Goal: Find specific page/section: Find specific page/section

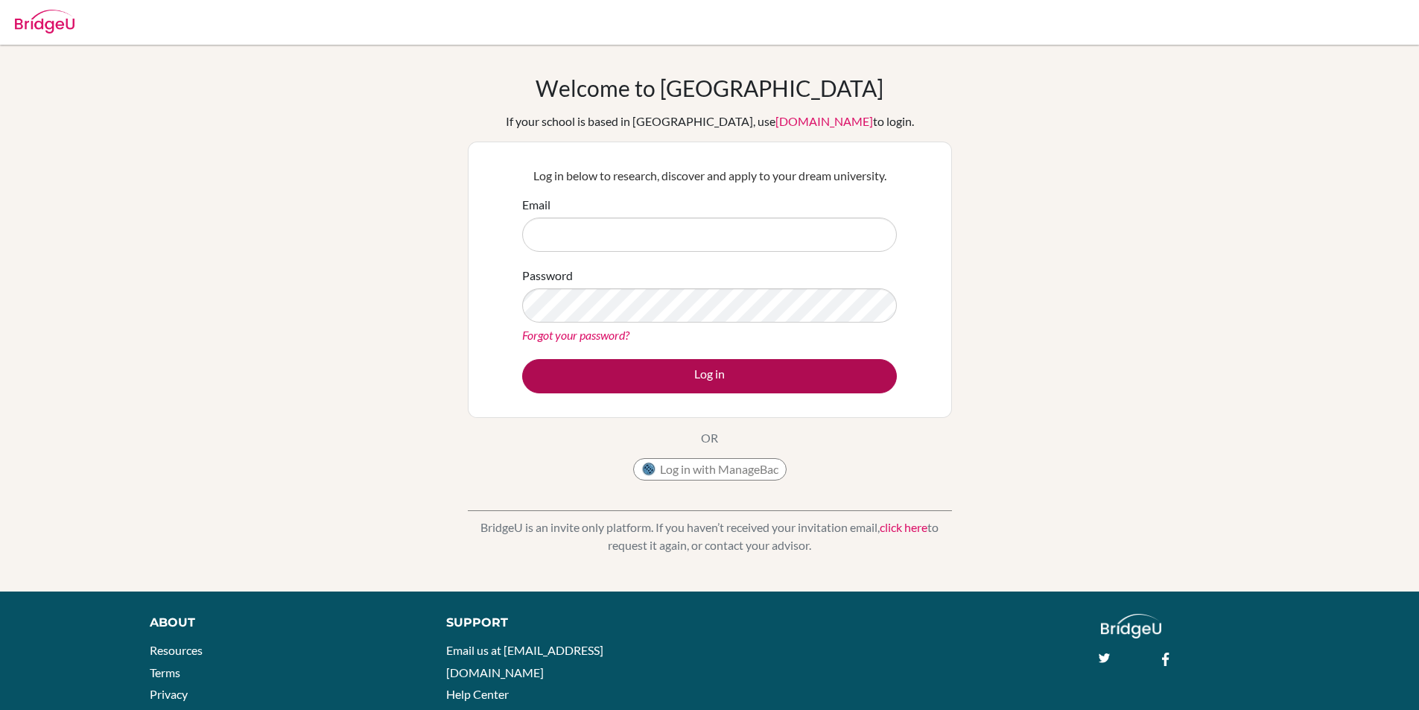
type input "hdemircan@tedankara.k12.tr"
click at [765, 385] on button "Log in" at bounding box center [709, 376] width 375 height 34
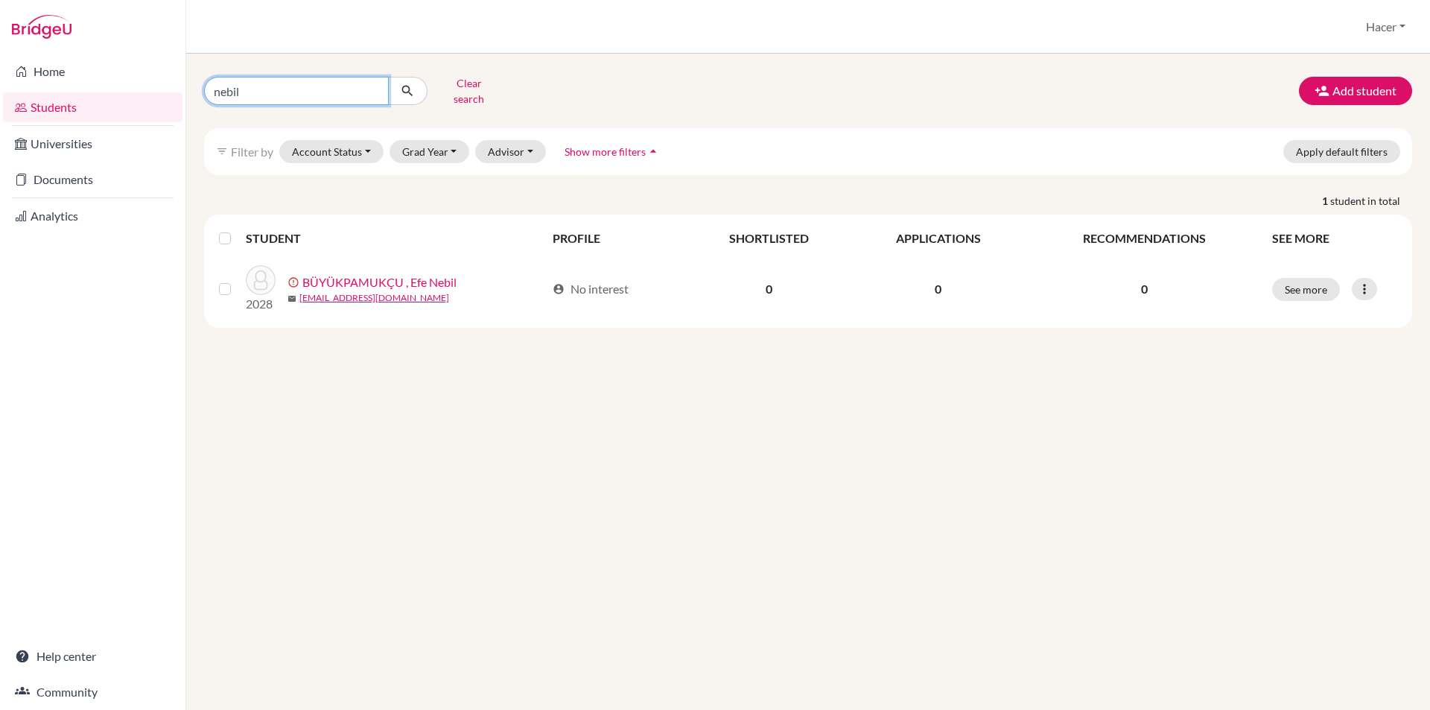
click at [371, 83] on input "nebil" at bounding box center [296, 91] width 185 height 28
click at [287, 86] on input "Find student by name..." at bounding box center [296, 91] width 185 height 28
type input "haydar"
click button "submit" at bounding box center [407, 91] width 39 height 28
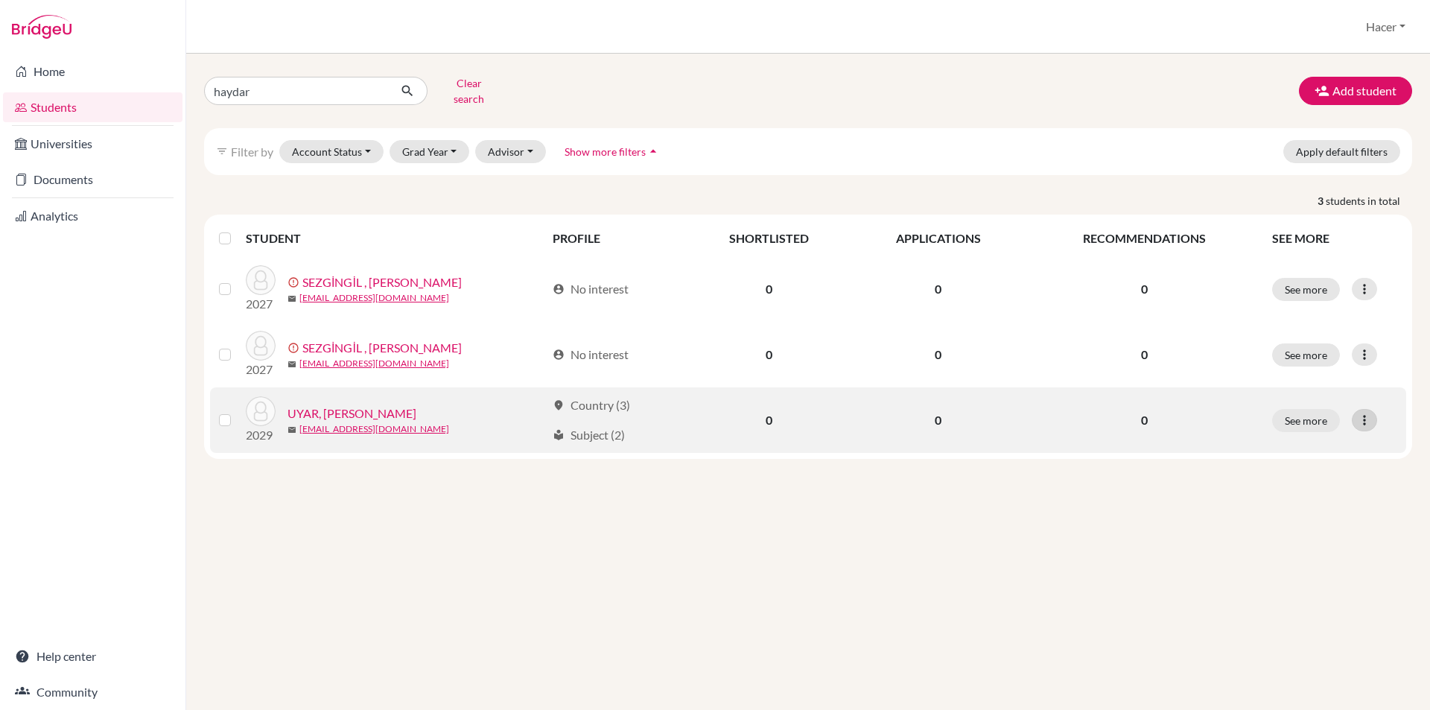
click at [1364, 413] on icon at bounding box center [1364, 420] width 15 height 15
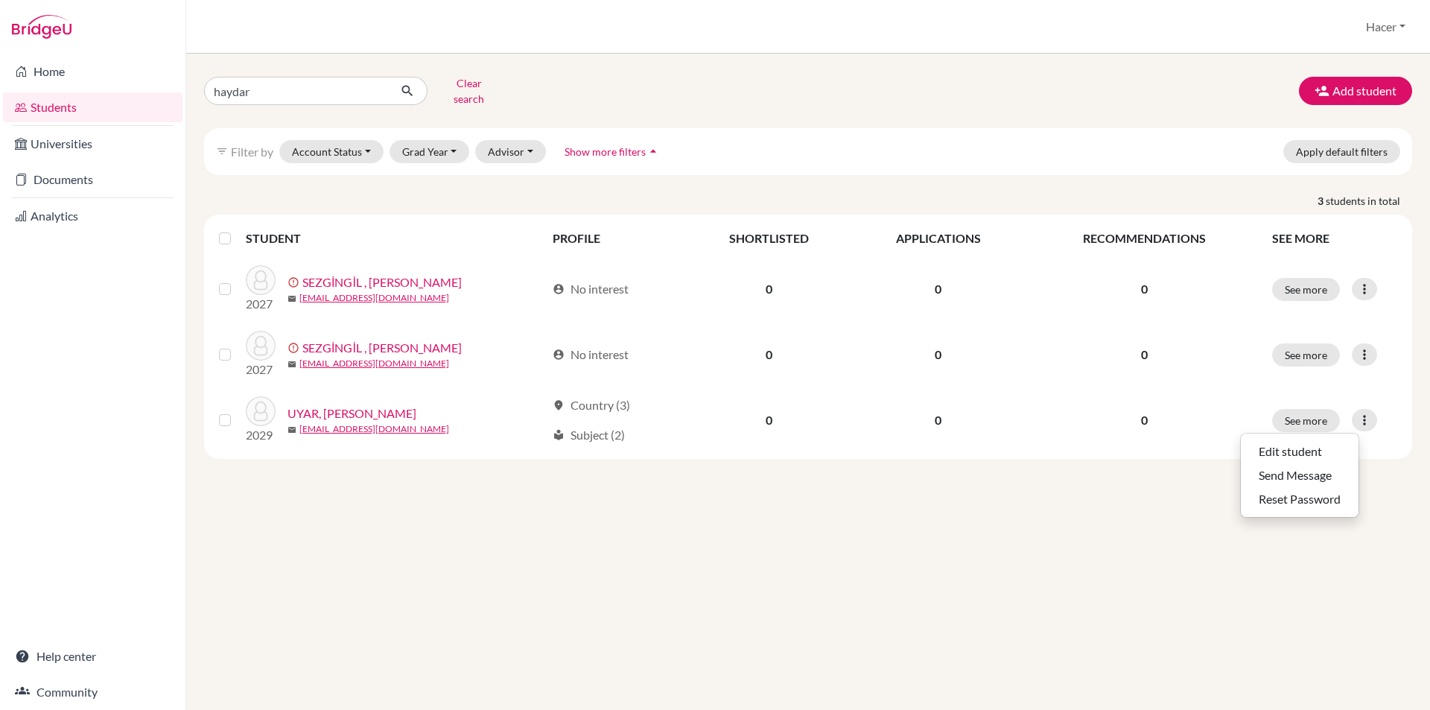
click at [969, 506] on div "haydar Clear search Add student filter_list Filter by Account Status Active acc…" at bounding box center [808, 382] width 1244 height 656
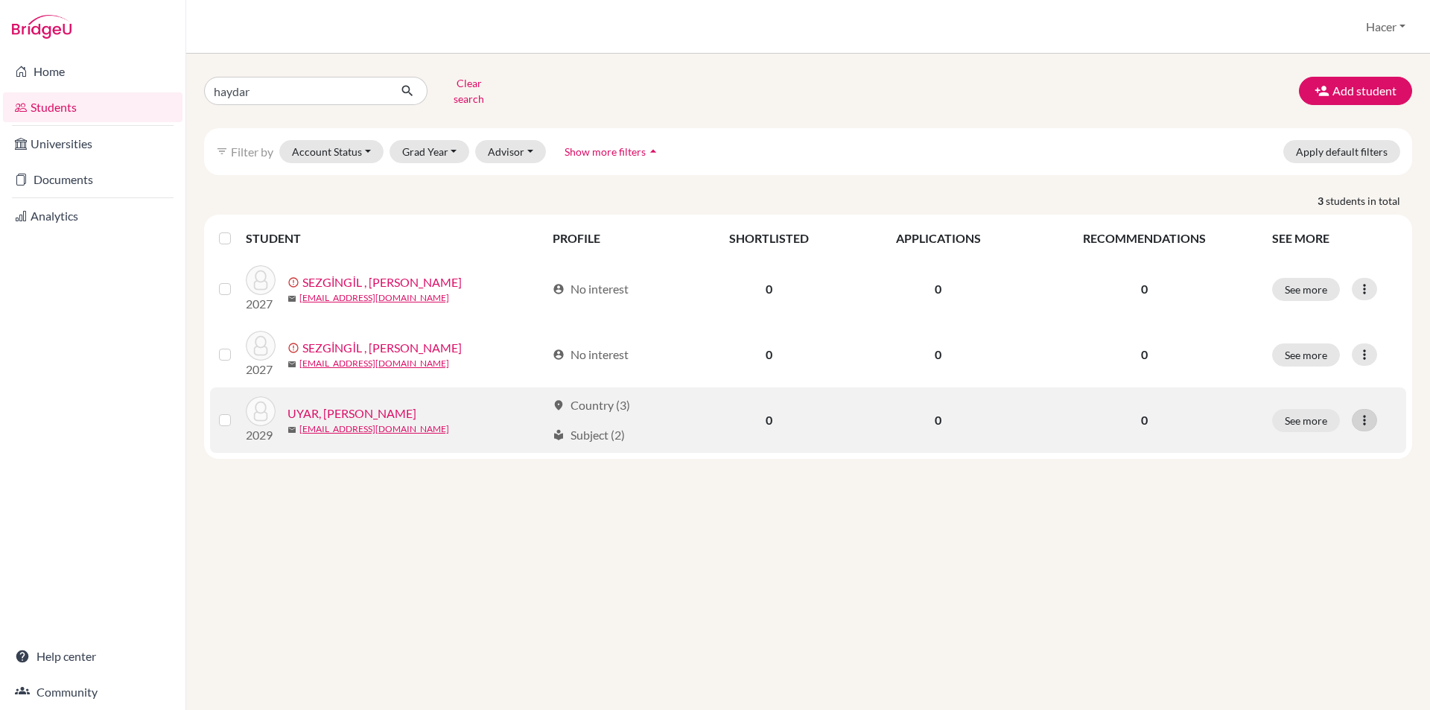
click at [1362, 413] on icon at bounding box center [1364, 420] width 15 height 15
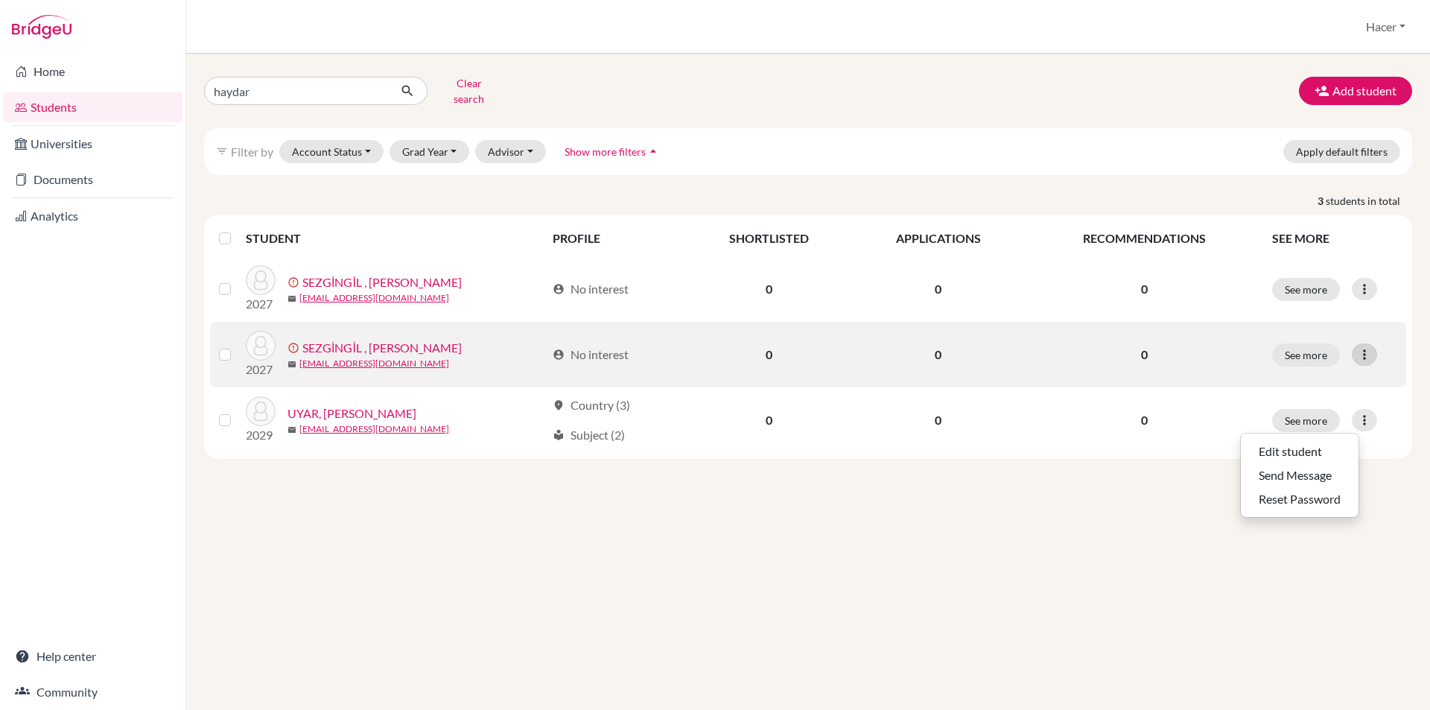
click at [1364, 347] on icon at bounding box center [1364, 354] width 15 height 15
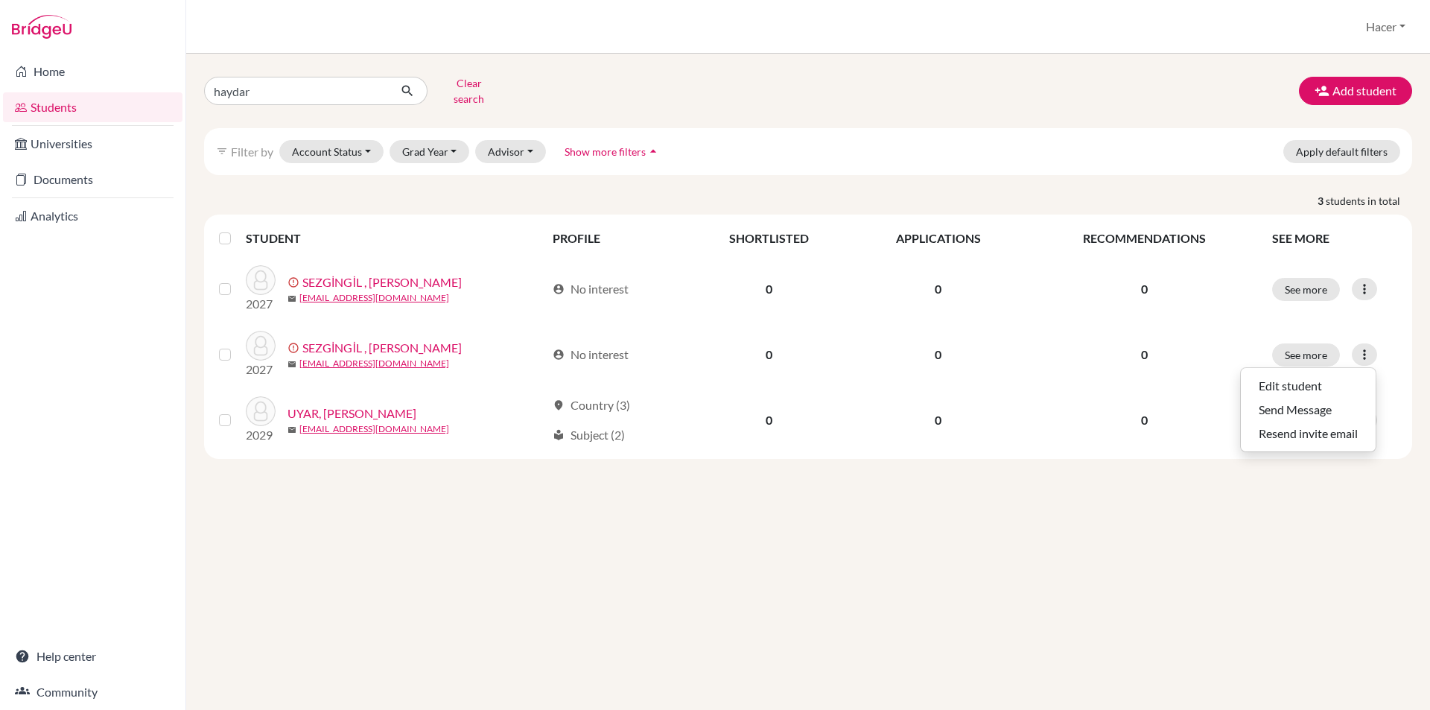
click at [1339, 594] on div "haydar Clear search Add student filter_list Filter by Account Status Active acc…" at bounding box center [808, 382] width 1244 height 656
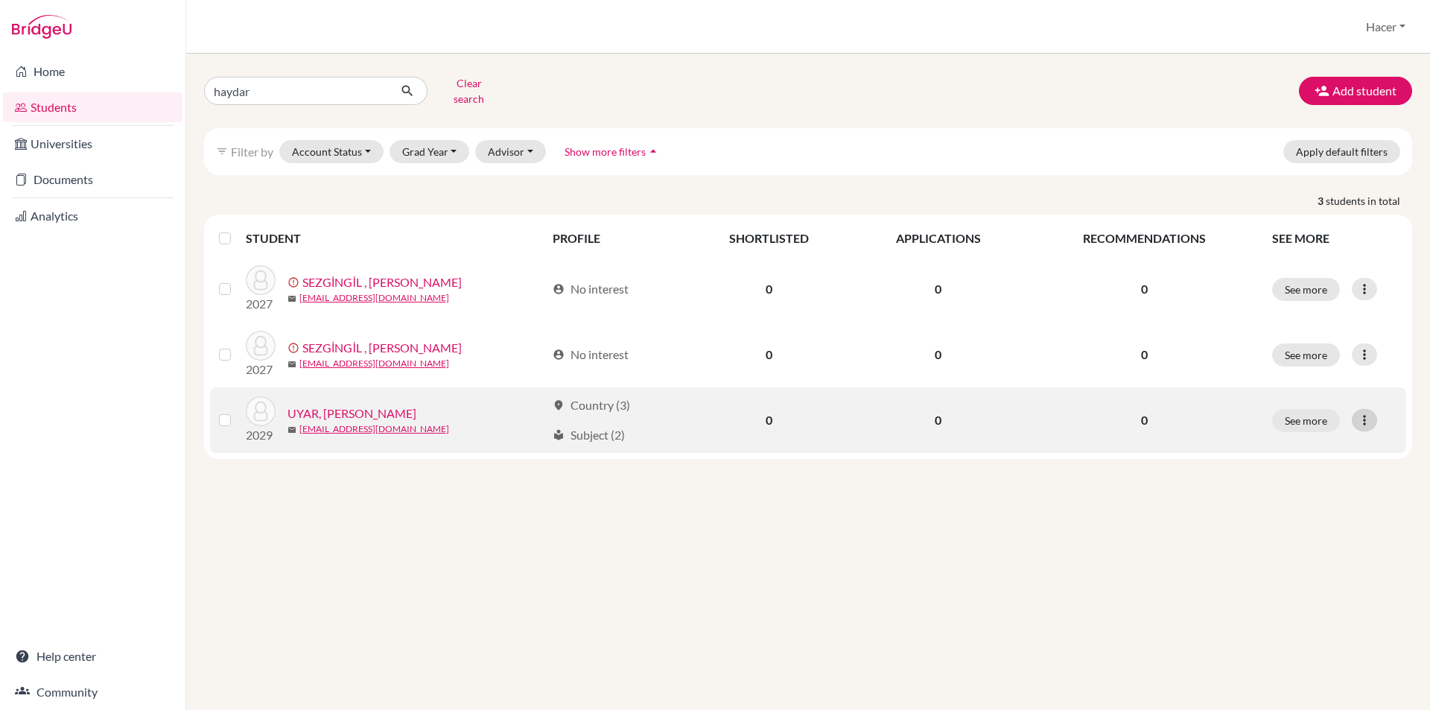
click at [1365, 413] on icon at bounding box center [1364, 420] width 15 height 15
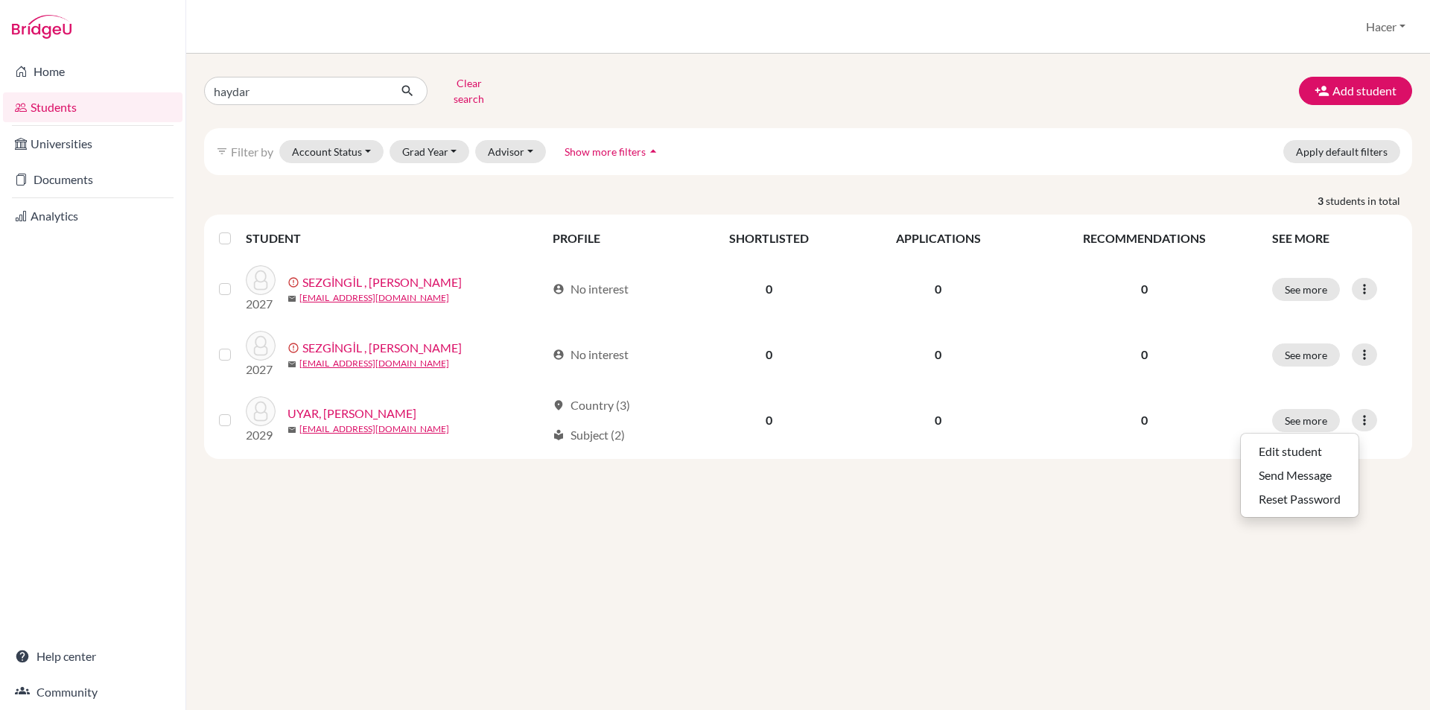
click at [837, 609] on div "haydar Clear search Add student filter_list Filter by Account Status Active acc…" at bounding box center [808, 382] width 1244 height 656
